Goal: Task Accomplishment & Management: Complete application form

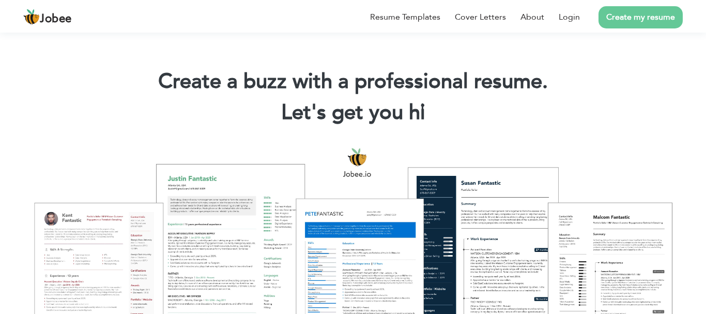
scroll to position [211, 0]
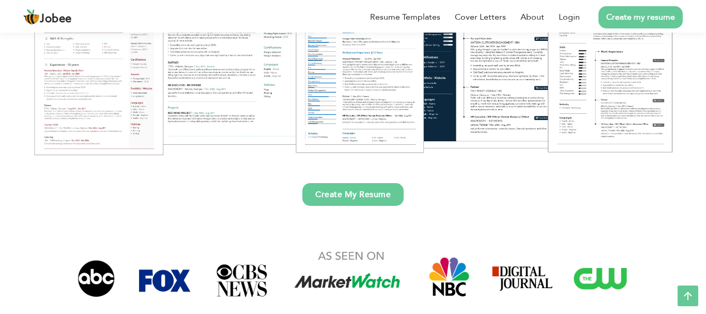
click at [349, 199] on link "Create My Resume" at bounding box center [352, 194] width 101 height 23
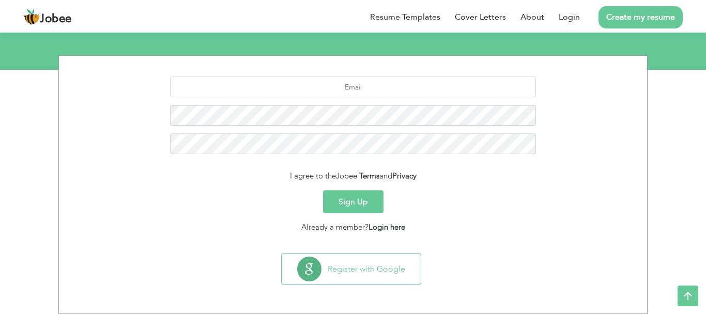
scroll to position [10, 0]
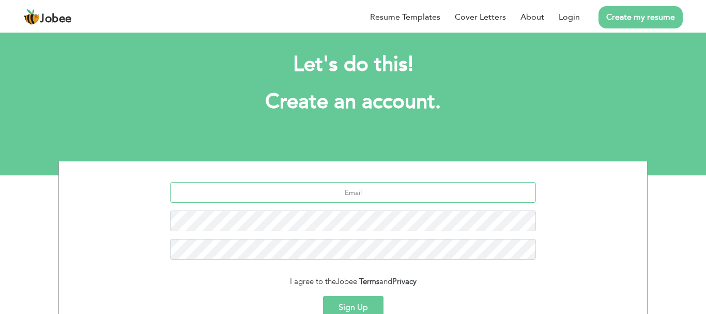
click at [366, 198] on input "text" at bounding box center [353, 192] width 366 height 21
type input "darineslama132@yahoo.fr"
click at [366, 301] on button "Sign Up" at bounding box center [353, 307] width 60 height 23
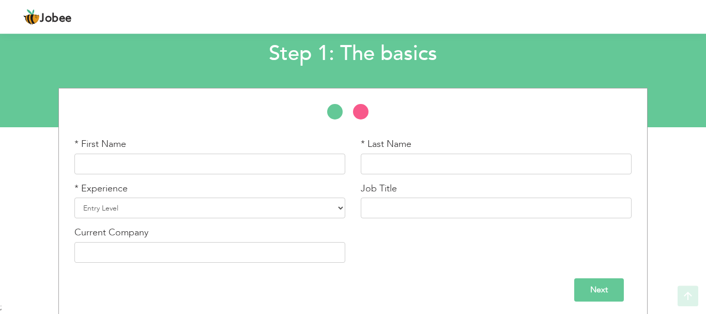
scroll to position [61, 0]
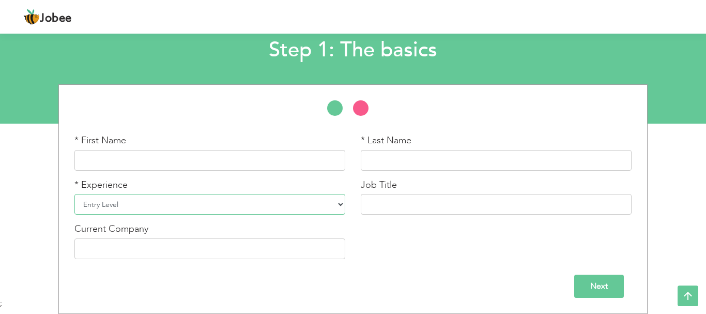
click at [74, 194] on select "Entry Level Less than 1 Year 1 Year 2 Years 3 Years 4 Years 5 Years 6 Years 7 Y…" at bounding box center [209, 204] width 271 height 21
select select "18"
click option "16 Years" at bounding box center [0, 0] width 0 height 0
click at [99, 158] on input "text" at bounding box center [209, 160] width 271 height 21
type input "Slama"
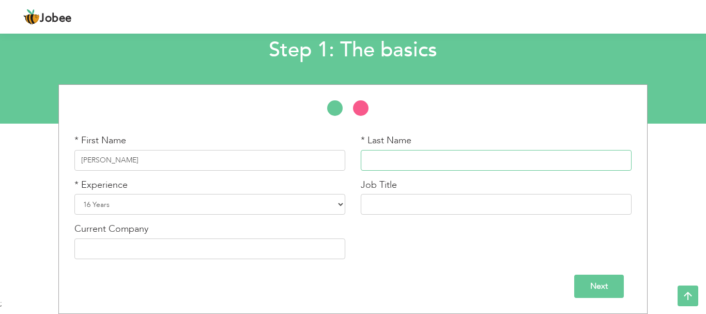
click at [393, 160] on input "text" at bounding box center [496, 160] width 271 height 21
type input "Darine"
click at [382, 196] on input "text" at bounding box center [496, 204] width 271 height 21
type input "Epidemiologist"
click at [192, 249] on input "text" at bounding box center [209, 248] width 271 height 21
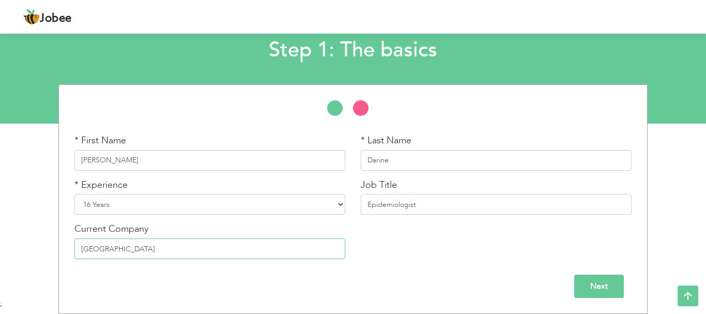
type input "University of Monastir"
click at [608, 291] on input "Next" at bounding box center [599, 285] width 50 height 23
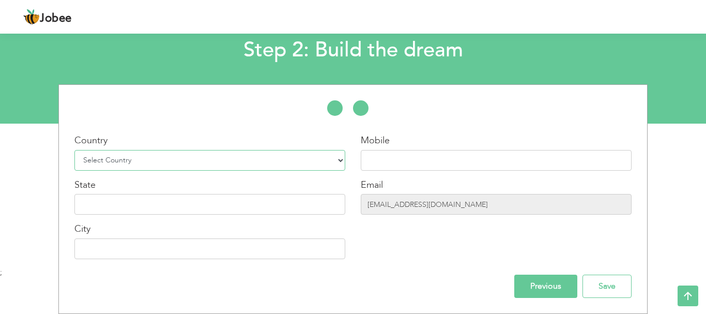
click at [74, 150] on select "Select Country Afghanistan Albania Algeria American Samoa Andorra Angola Anguil…" at bounding box center [209, 160] width 271 height 21
select select "178"
click option "Qatar" at bounding box center [0, 0] width 0 height 0
click at [99, 205] on input "text" at bounding box center [209, 204] width 271 height 21
type input "Doha"
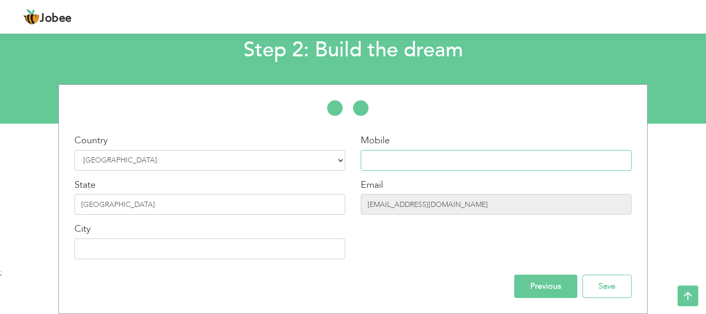
click at [383, 165] on input "text" at bounding box center [496, 160] width 271 height 21
type input "70167893"
click at [409, 234] on div "Mobile 70167893 Email darineslama132@yahoo.fr" at bounding box center [496, 200] width 286 height 133
click at [605, 284] on input "Save" at bounding box center [606, 285] width 49 height 23
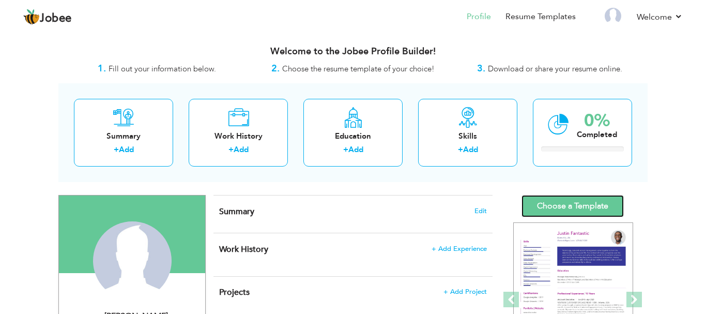
click at [547, 204] on link "Choose a Template" at bounding box center [572, 206] width 102 height 22
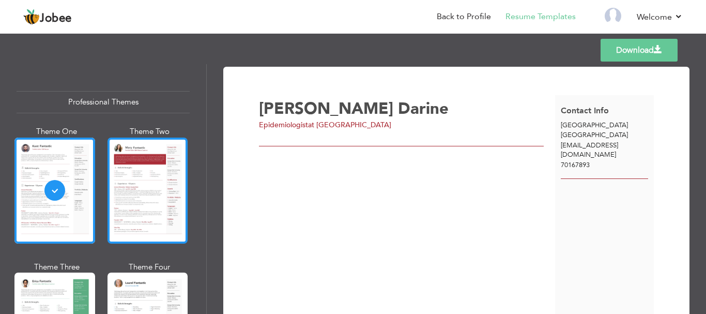
click at [168, 197] on div at bounding box center [147, 190] width 81 height 106
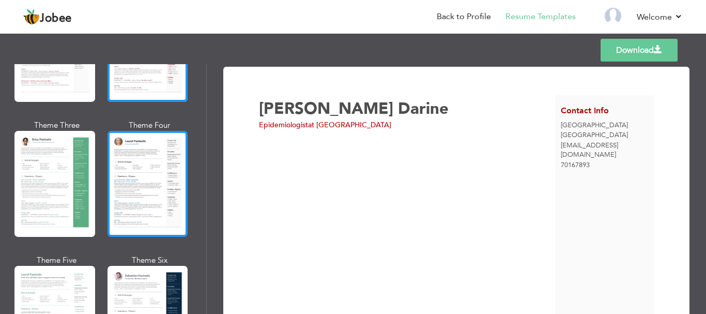
scroll to position [186, 0]
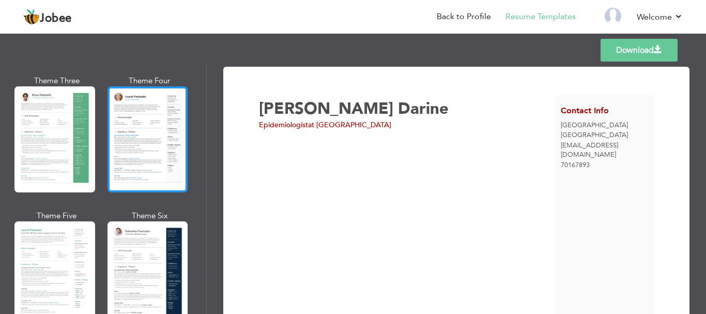
click at [139, 143] on div at bounding box center [147, 139] width 81 height 106
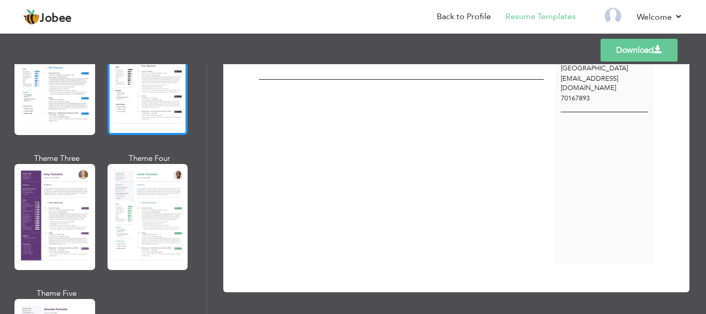
scroll to position [868, 0]
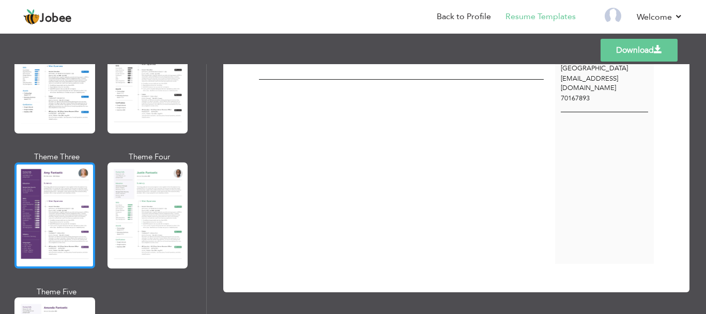
click at [72, 212] on div at bounding box center [54, 215] width 81 height 106
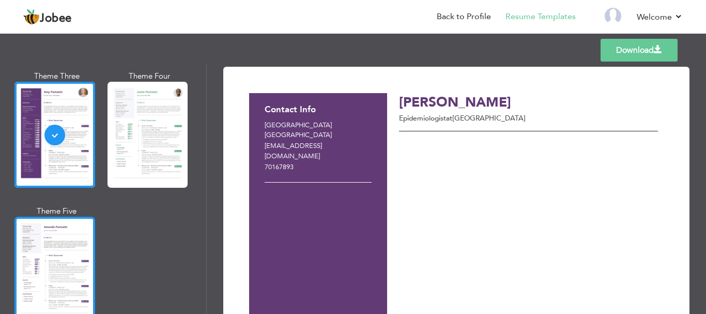
scroll to position [992, 0]
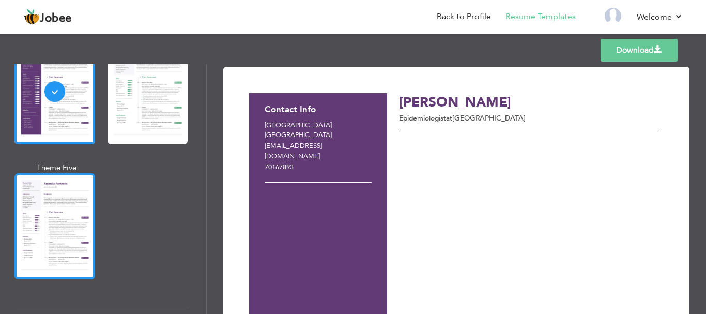
click at [62, 223] on div at bounding box center [54, 226] width 81 height 106
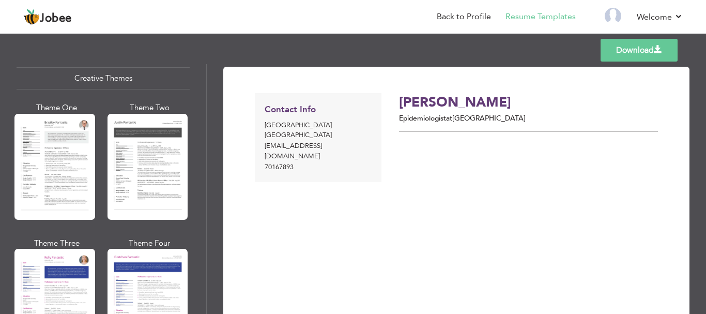
scroll to position [1240, 0]
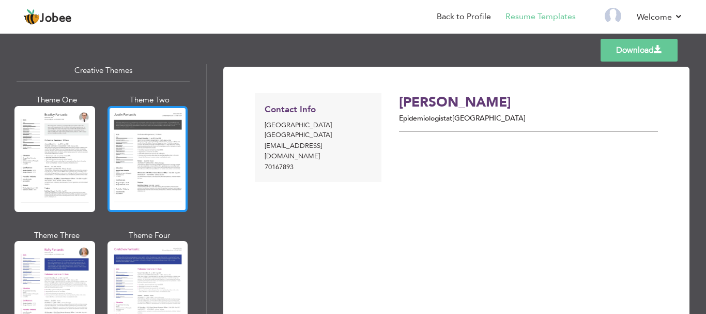
click at [139, 180] on div at bounding box center [147, 159] width 81 height 106
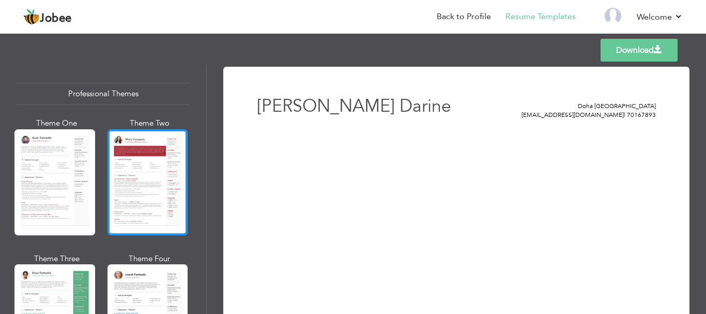
scroll to position [0, 0]
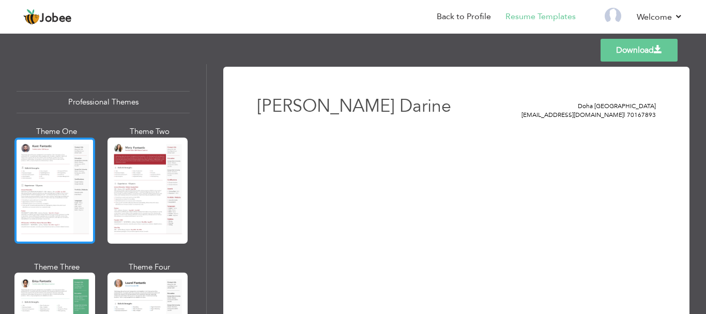
click at [39, 179] on div at bounding box center [54, 190] width 81 height 106
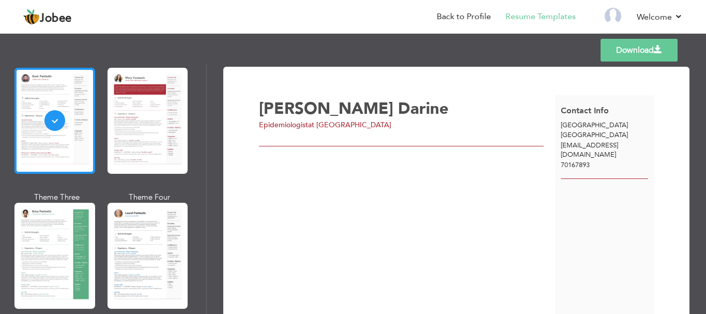
scroll to position [124, 0]
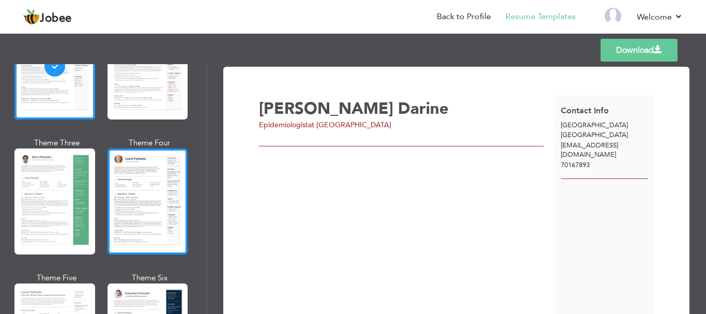
click at [135, 185] on div at bounding box center [147, 201] width 81 height 106
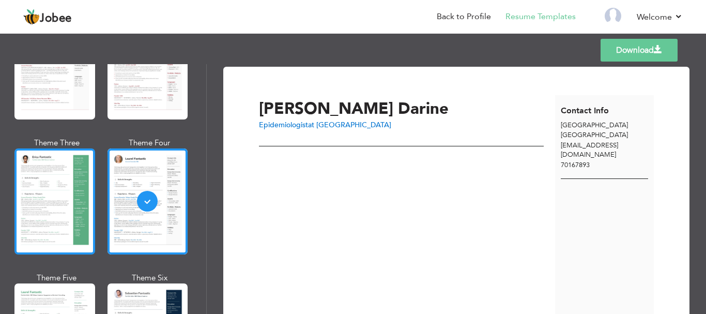
click at [37, 202] on div at bounding box center [54, 201] width 81 height 106
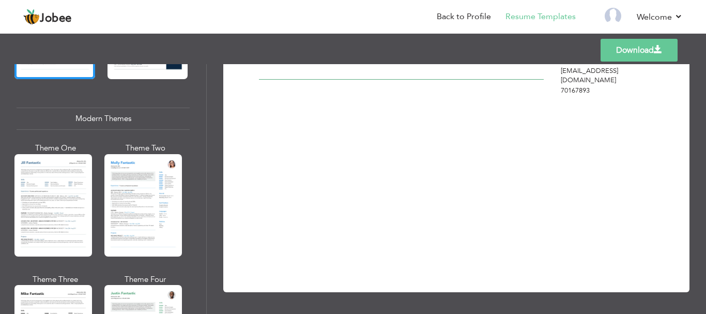
scroll to position [0, 0]
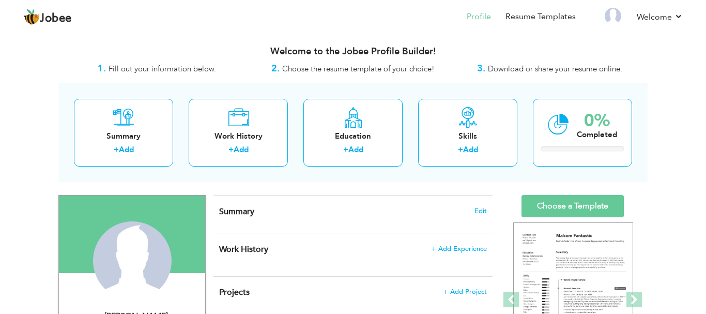
click at [253, 210] on span "Summary" at bounding box center [236, 211] width 35 height 11
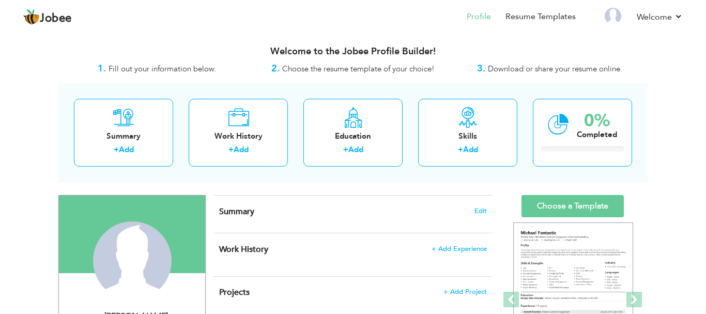
click at [253, 211] on span "Summary" at bounding box center [236, 211] width 35 height 11
click at [132, 149] on link "Add" at bounding box center [126, 149] width 15 height 10
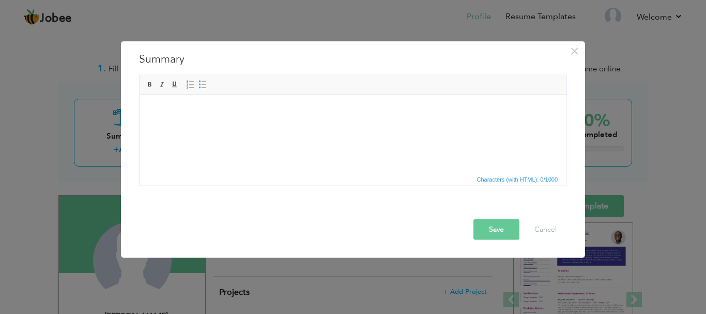
click at [152, 111] on body at bounding box center [353, 110] width 406 height 11
click at [153, 111] on body at bounding box center [353, 110] width 406 height 11
click at [349, 157] on html at bounding box center [353, 134] width 427 height 78
drag, startPoint x: 346, startPoint y: 157, endPoint x: 319, endPoint y: 151, distance: 26.9
click at [344, 156] on html at bounding box center [353, 134] width 427 height 78
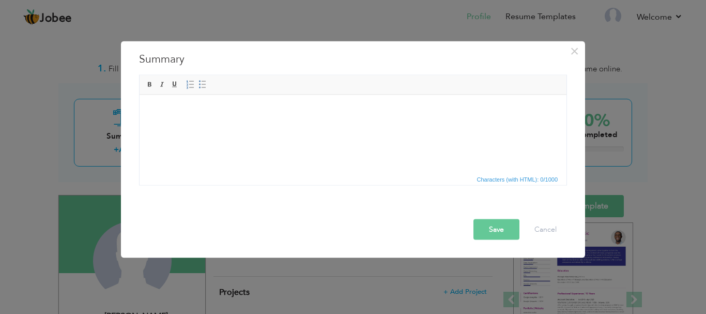
click at [166, 116] on html at bounding box center [353, 134] width 427 height 78
click at [213, 125] on html at bounding box center [353, 134] width 427 height 78
click at [212, 125] on html at bounding box center [353, 134] width 427 height 78
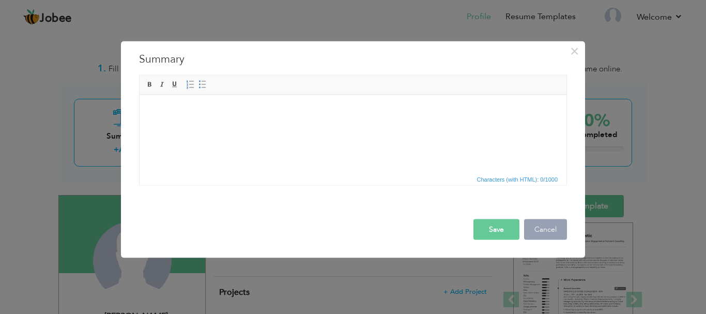
click at [559, 225] on button "Cancel" at bounding box center [545, 229] width 43 height 21
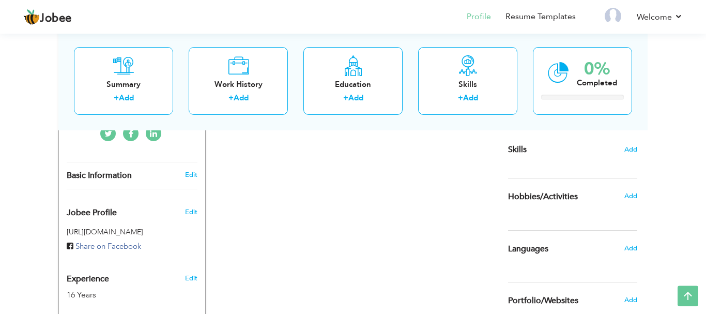
scroll to position [264, 0]
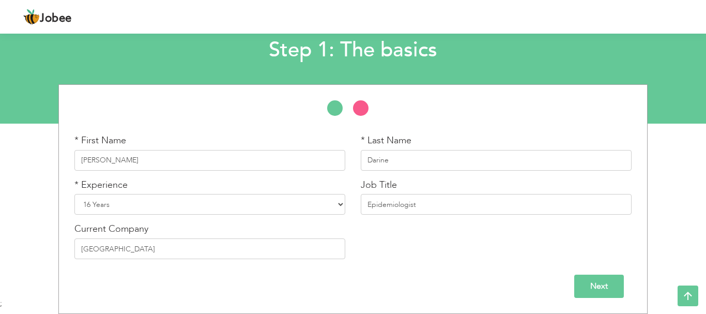
scroll to position [61, 0]
drag, startPoint x: 161, startPoint y: 249, endPoint x: 50, endPoint y: 251, distance: 110.6
click at [50, 251] on div "* First Name Slama * Last Name Darine * Experience Entry Level" at bounding box center [353, 198] width 706 height 229
click at [94, 249] on input "[GEOGRAPHIC_DATA]" at bounding box center [209, 248] width 271 height 21
drag, startPoint x: 160, startPoint y: 248, endPoint x: 55, endPoint y: 250, distance: 104.9
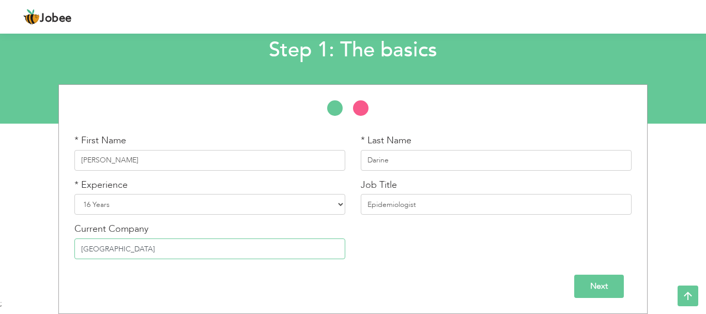
click at [74, 250] on input "[GEOGRAPHIC_DATA]" at bounding box center [209, 248] width 271 height 21
click at [598, 281] on input "Next" at bounding box center [599, 285] width 50 height 23
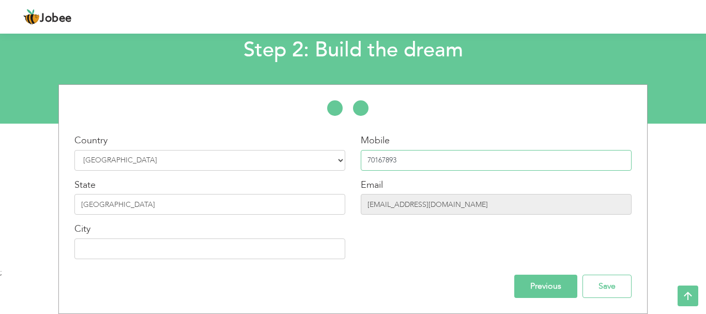
click at [367, 161] on input "70167893" at bounding box center [496, 160] width 271 height 21
type input "+97470167893"
click at [599, 286] on input "Save" at bounding box center [606, 285] width 49 height 23
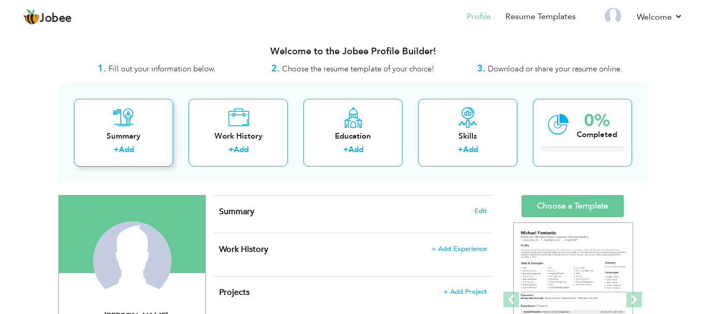
click at [129, 152] on link "Add" at bounding box center [126, 149] width 15 height 10
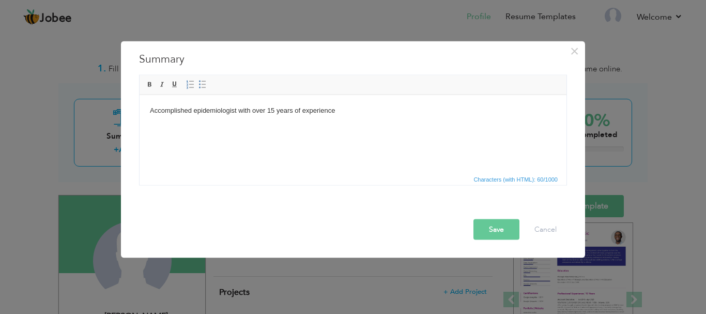
click at [340, 110] on body "Accomplished epidemiologist with over 15 years of experience" at bounding box center [353, 110] width 406 height 11
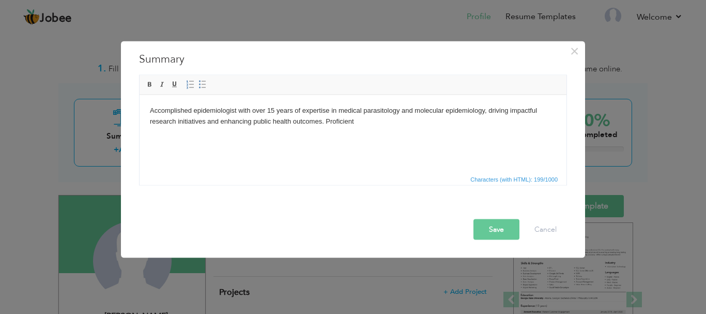
click at [351, 121] on body "Accomplished epidemiologist with over 15 years of expertise in medical parasito…" at bounding box center [353, 116] width 406 height 22
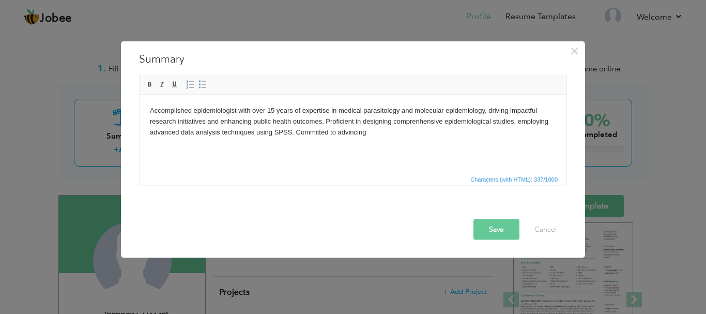
click at [350, 132] on body "Accomplished epidemiologist with over 15 years of expertise in medical parasito…" at bounding box center [353, 121] width 406 height 32
drag, startPoint x: 367, startPoint y: 135, endPoint x: 391, endPoint y: 136, distance: 23.3
click at [367, 136] on body "Accomplished epidemiologist with over 15 years of expertise in medical parasito…" at bounding box center [353, 121] width 406 height 32
click at [479, 134] on body "Accomplished epidemiologist with over 15 years of expertise in medical parasito…" at bounding box center [353, 121] width 406 height 32
drag, startPoint x: 502, startPoint y: 133, endPoint x: 520, endPoint y: 148, distance: 22.8
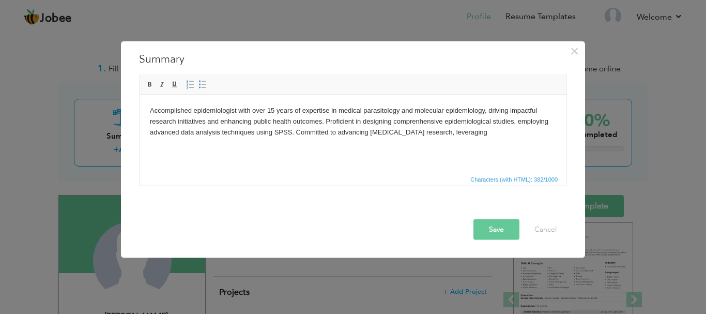
click at [503, 133] on body "Accomplished epidemiologist with over 15 years of expertise in medical parasito…" at bounding box center [353, 121] width 406 height 32
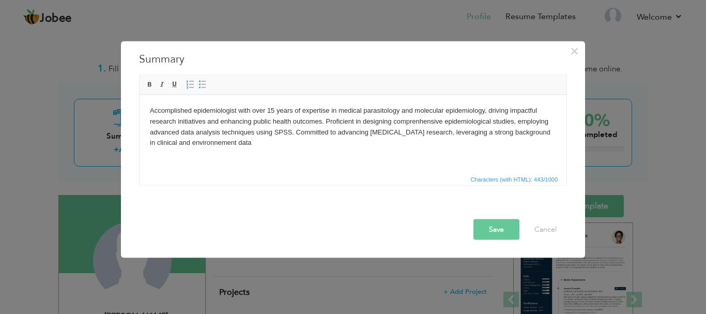
click at [273, 146] on body "Accomplished epidemiologist with over 15 years of expertise in medical parasito…" at bounding box center [353, 126] width 406 height 43
click at [293, 138] on body "Accomplished epidemiologist with over 15 years of expertise in medical parasito…" at bounding box center [353, 126] width 406 height 43
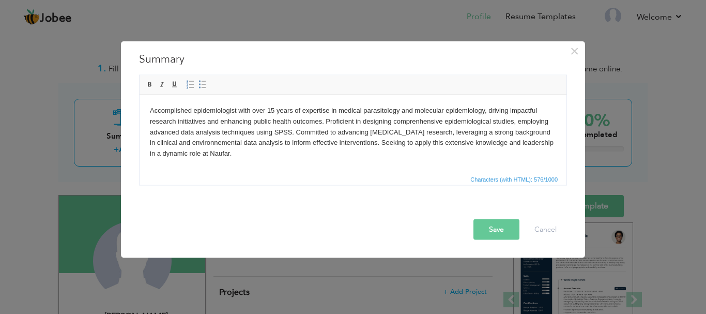
click at [501, 235] on button "Save" at bounding box center [496, 229] width 46 height 21
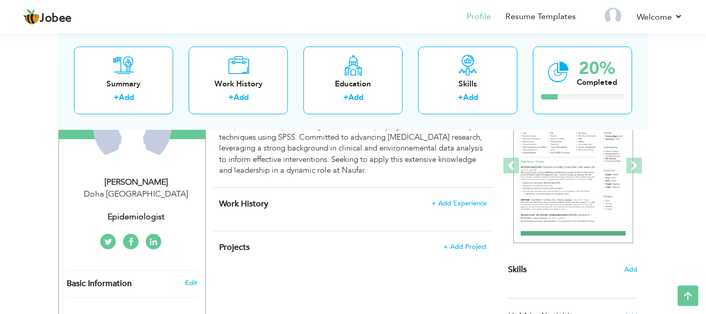
scroll to position [105, 0]
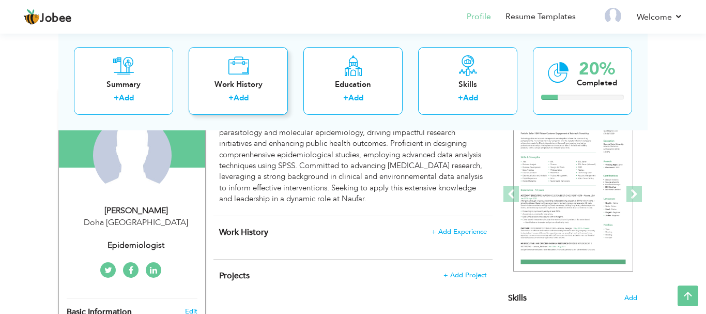
drag, startPoint x: 331, startPoint y: 88, endPoint x: 221, endPoint y: 101, distance: 110.8
click at [221, 101] on div "Summary + Add Work History + Add Education + Add Skills + Add 20% Completed" at bounding box center [352, 80] width 589 height 99
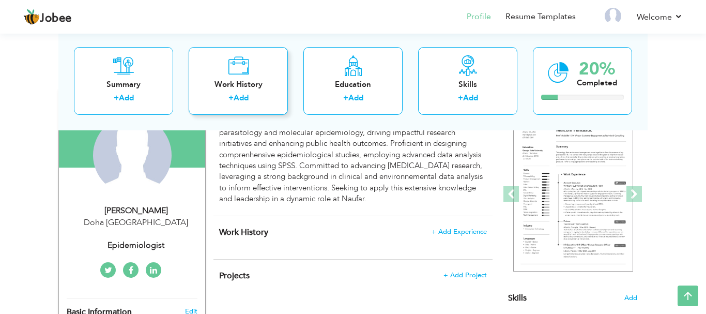
click at [209, 101] on div "+ Add" at bounding box center [238, 99] width 83 height 13
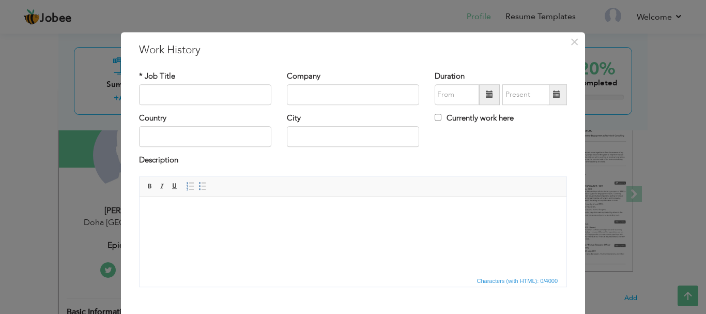
scroll to position [0, 0]
click at [226, 98] on input "text" at bounding box center [205, 94] width 132 height 21
click at [162, 95] on input "text" at bounding box center [205, 94] width 132 height 21
type input "Post Doctoral Research"
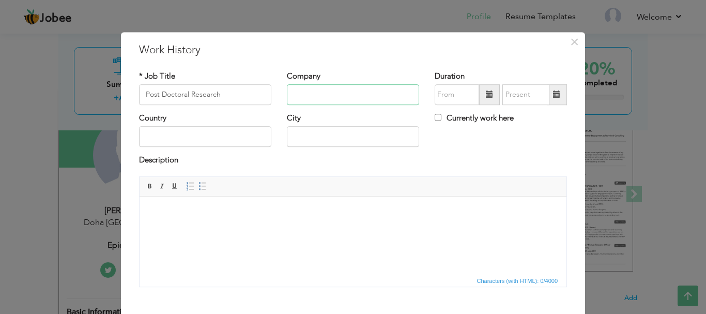
click at [333, 100] on input "text" at bounding box center [353, 94] width 132 height 21
type input "[GEOGRAPHIC_DATA]"
click at [205, 134] on input "text" at bounding box center [205, 137] width 132 height 21
type input "[GEOGRAPHIC_DATA]"
click at [313, 135] on input "text" at bounding box center [353, 137] width 132 height 21
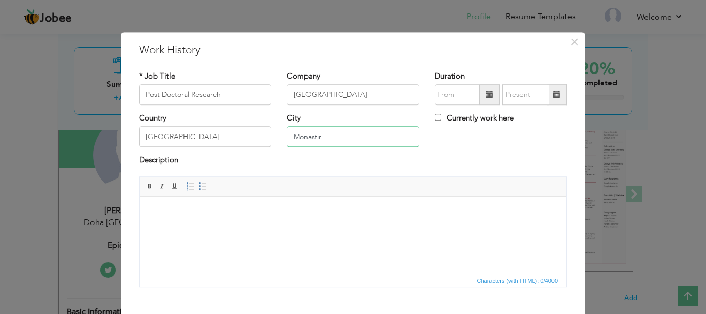
type input "Monastir"
click at [467, 91] on input "08/2025" at bounding box center [457, 94] width 44 height 21
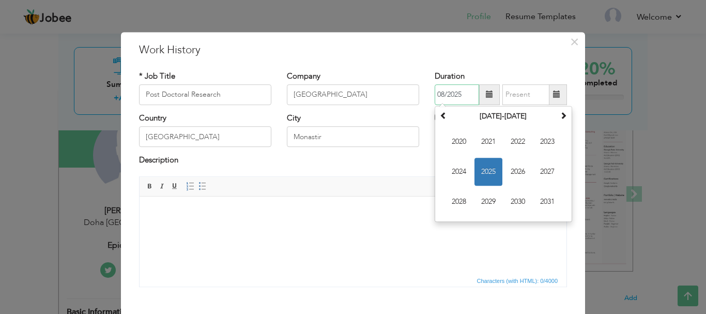
click at [467, 91] on input "08/2025" at bounding box center [457, 94] width 44 height 21
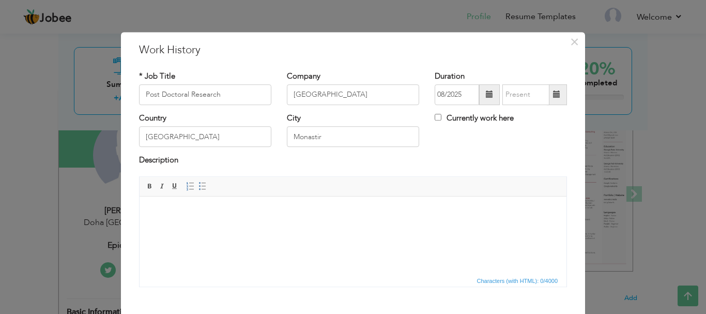
click at [161, 229] on html at bounding box center [353, 235] width 427 height 78
click at [269, 224] on html at bounding box center [353, 235] width 427 height 78
click at [308, 230] on html at bounding box center [353, 235] width 427 height 78
click at [325, 234] on html at bounding box center [353, 235] width 427 height 78
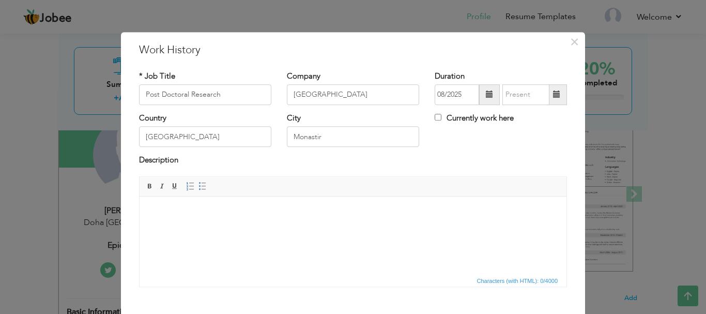
click at [325, 234] on html at bounding box center [353, 235] width 427 height 78
click at [488, 93] on span at bounding box center [489, 94] width 7 height 7
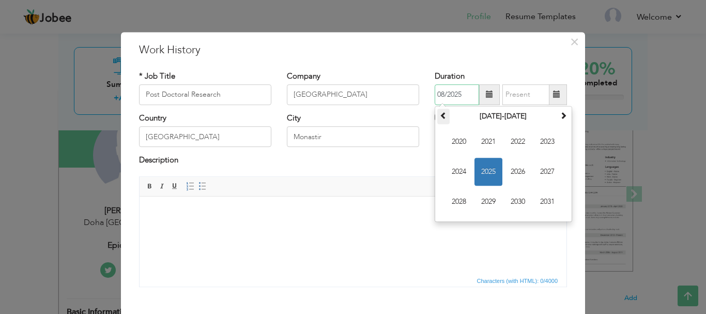
click at [442, 118] on span at bounding box center [443, 115] width 7 height 7
drag, startPoint x: 442, startPoint y: 118, endPoint x: 440, endPoint y: 145, distance: 26.4
click at [440, 145] on table "2010-2021 2010 2011 2012 2013 2014 2015 2016 2017 2018 2019 2020 2021" at bounding box center [503, 164] width 132 height 111
click at [492, 168] on span "2015" at bounding box center [488, 172] width 28 height 28
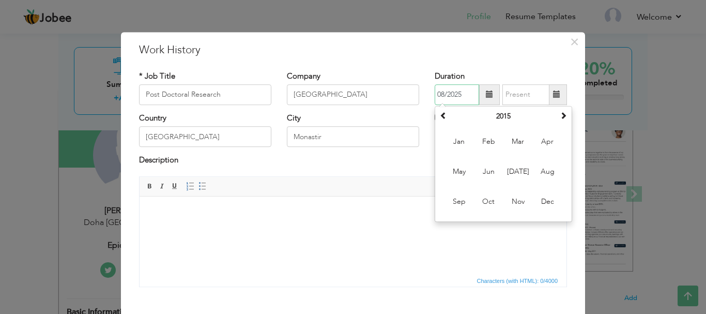
click at [492, 168] on span "Jun" at bounding box center [488, 172] width 28 height 28
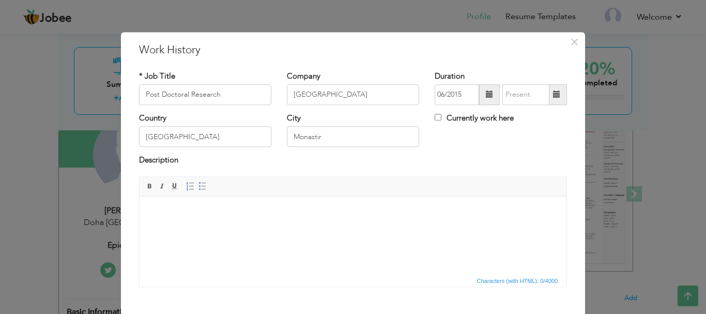
click at [483, 94] on span at bounding box center [489, 94] width 21 height 21
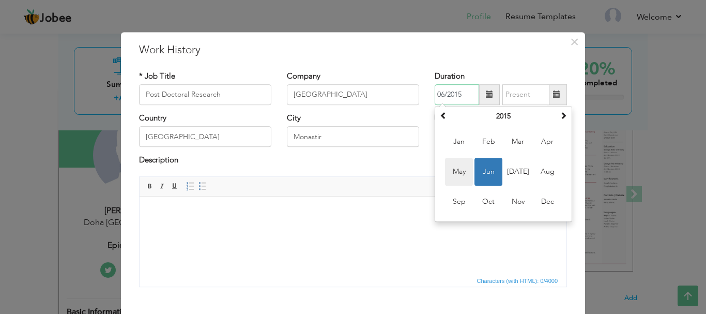
click at [452, 167] on span "May" at bounding box center [459, 172] width 28 height 28
type input "05/2015"
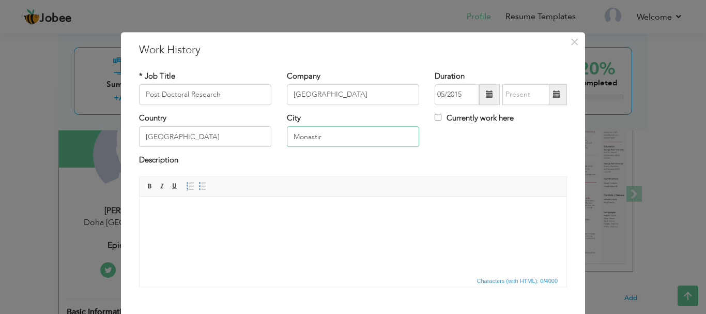
click at [365, 140] on input "Monastir" at bounding box center [353, 137] width 132 height 21
click at [358, 209] on body at bounding box center [353, 211] width 406 height 11
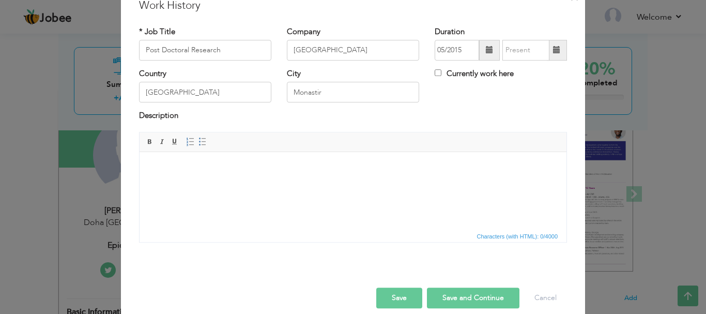
scroll to position [57, 0]
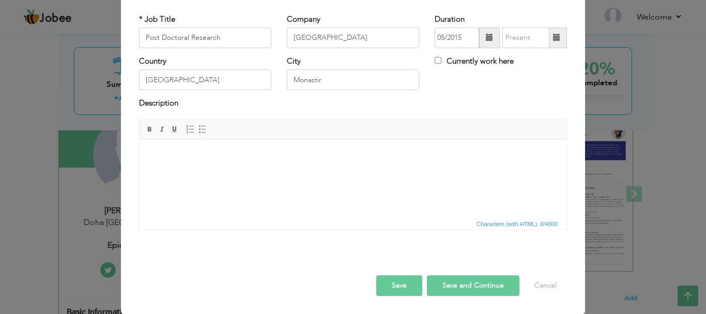
click at [485, 285] on button "Save and Continue" at bounding box center [473, 285] width 93 height 21
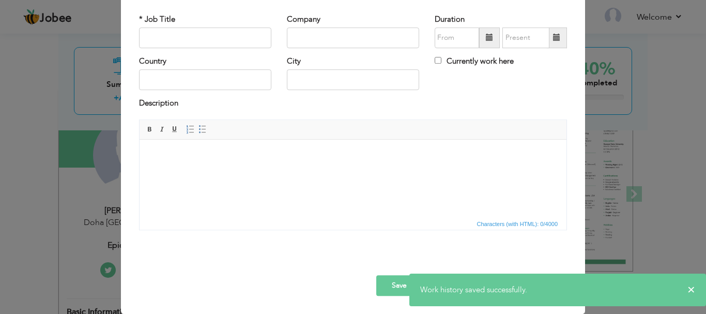
click at [465, 229] on span "Characters (with HTML): 0/4000" at bounding box center [353, 223] width 427 height 12
click at [417, 257] on div at bounding box center [352, 256] width 443 height 6
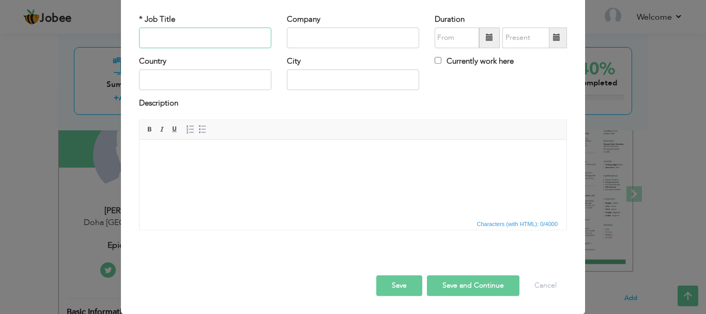
click at [224, 40] on input "text" at bounding box center [205, 37] width 132 height 21
click at [176, 42] on input "text" at bounding box center [205, 37] width 132 height 21
type input "Senior Medical Laboratory Technologist"
click at [329, 37] on input "text" at bounding box center [353, 37] width 132 height 21
